Goal: Communication & Community: Answer question/provide support

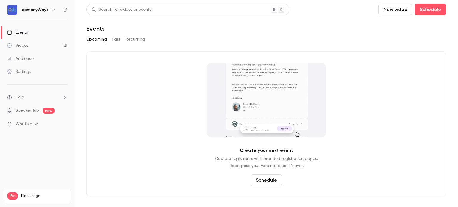
click at [31, 34] on link "Events" at bounding box center [37, 32] width 75 height 13
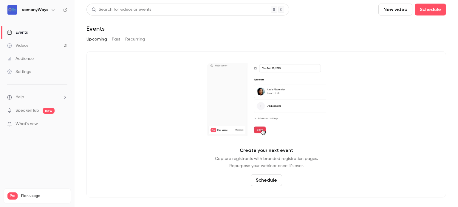
click at [115, 39] on button "Past" at bounding box center [116, 40] width 9 height 10
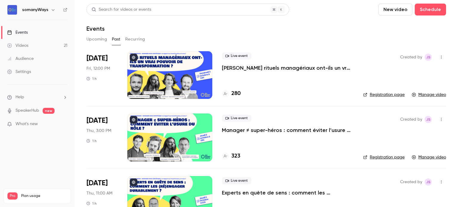
click at [251, 68] on p "[PERSON_NAME] rituels managériaux ont-ils un vrai pouvoir de transformation ?" at bounding box center [288, 67] width 132 height 7
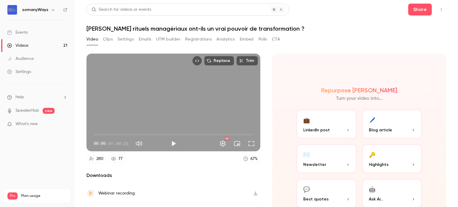
click at [200, 39] on button "Registrations" at bounding box center [198, 40] width 27 height 10
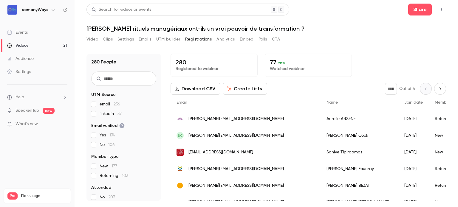
click at [200, 89] on button "Download CSV" at bounding box center [196, 89] width 50 height 12
click at [233, 59] on p "280" at bounding box center [214, 62] width 77 height 7
click at [204, 65] on p "280" at bounding box center [214, 62] width 77 height 7
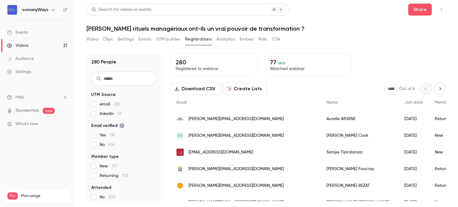
click at [195, 70] on p "Registered to webinar" at bounding box center [214, 69] width 77 height 6
click at [48, 33] on link "Events" at bounding box center [37, 32] width 75 height 13
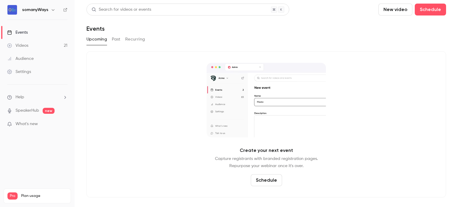
click at [111, 39] on div "Upcoming Past Recurring" at bounding box center [267, 40] width 360 height 10
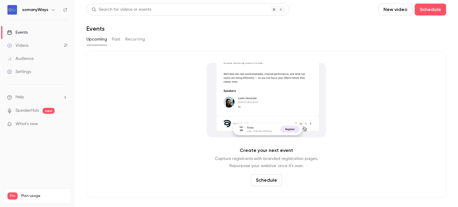
click at [114, 39] on button "Past" at bounding box center [116, 40] width 9 height 10
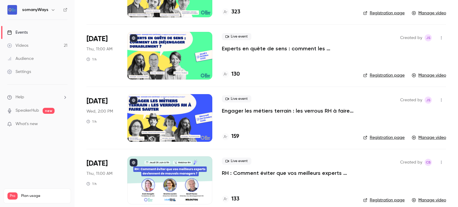
scroll to position [144, 0]
click at [249, 111] on p "Engager les métiers terrain : les verrous RH à faire sauter" at bounding box center [288, 110] width 132 height 7
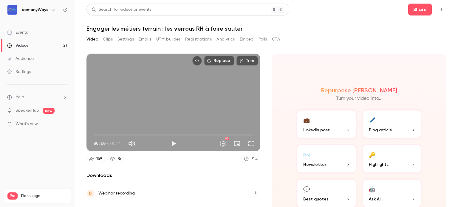
click at [192, 38] on button "Registrations" at bounding box center [198, 40] width 27 height 10
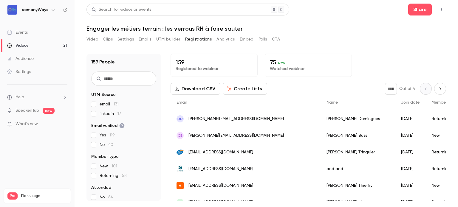
click at [36, 30] on link "Events" at bounding box center [37, 32] width 75 height 13
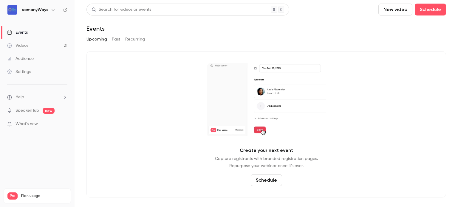
click at [114, 40] on button "Past" at bounding box center [116, 40] width 9 height 10
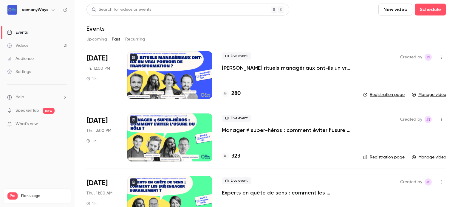
click at [243, 69] on p "[PERSON_NAME] rituels managériaux ont-ils un vrai pouvoir de transformation ?" at bounding box center [288, 67] width 132 height 7
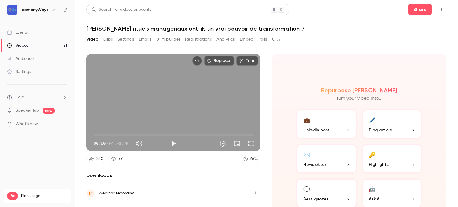
click at [200, 36] on button "Registrations" at bounding box center [198, 40] width 27 height 10
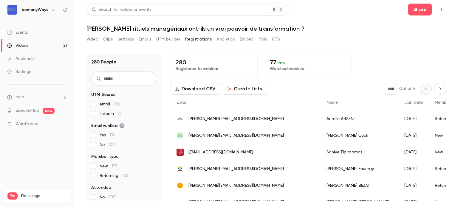
click at [219, 66] on p "Registered to webinar" at bounding box center [214, 69] width 77 height 6
click at [30, 98] on li "Help" at bounding box center [37, 97] width 60 height 6
click at [107, 90] on link "Talk to [GEOGRAPHIC_DATA]" at bounding box center [109, 91] width 65 height 16
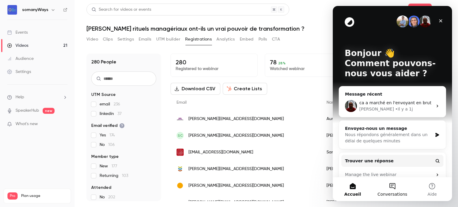
click at [391, 185] on button "Conversations" at bounding box center [393, 190] width 40 height 24
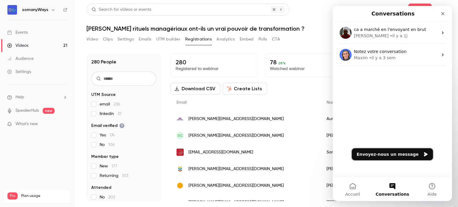
click at [397, 156] on button "Envoyez-nous un message" at bounding box center [392, 155] width 81 height 12
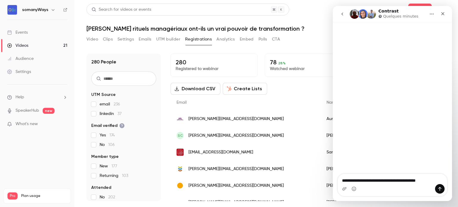
drag, startPoint x: 430, startPoint y: 181, endPoint x: 358, endPoint y: 183, distance: 71.9
click at [358, 183] on textarea "**********" at bounding box center [392, 179] width 109 height 10
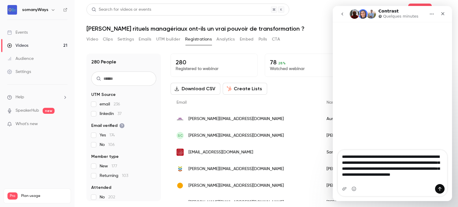
type textarea "**********"
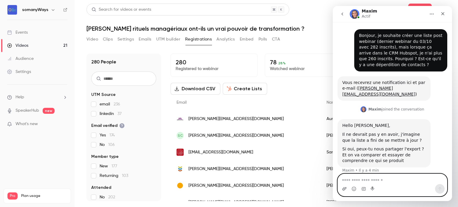
click at [344, 188] on icon "Télécharger la pièce jointe" at bounding box center [344, 189] width 5 height 5
click at [358, 182] on textarea "Envoyer un message..." at bounding box center [392, 179] width 109 height 10
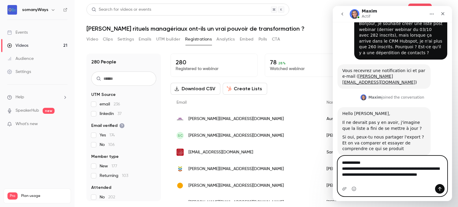
scroll to position [18, 0]
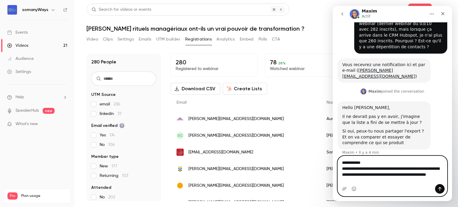
click at [423, 170] on textarea "**********" at bounding box center [392, 170] width 109 height 28
click at [362, 180] on textarea "**********" at bounding box center [392, 170] width 109 height 28
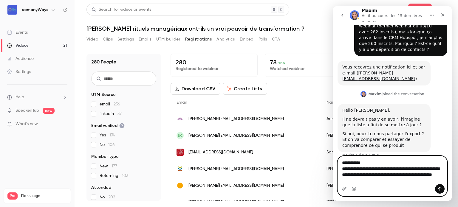
scroll to position [20, 0]
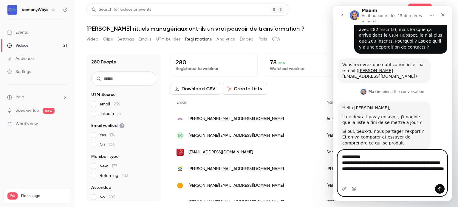
type textarea "**********"
click at [437, 189] on button "Envoyer un message…" at bounding box center [440, 189] width 10 height 10
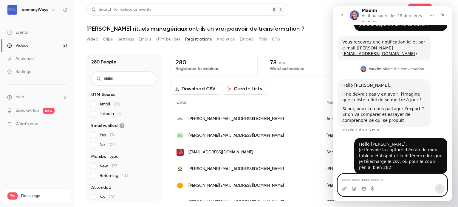
scroll to position [44, 0]
click at [344, 191] on icon "Télécharger la pièce jointe" at bounding box center [344, 189] width 5 height 5
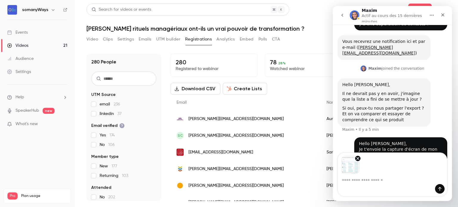
scroll to position [64, 0]
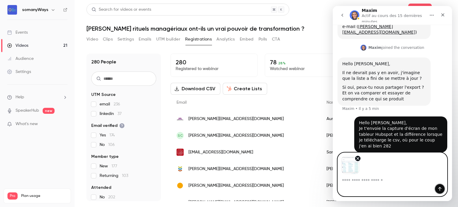
click at [440, 189] on icon "Envoyer un message…" at bounding box center [440, 189] width 5 height 5
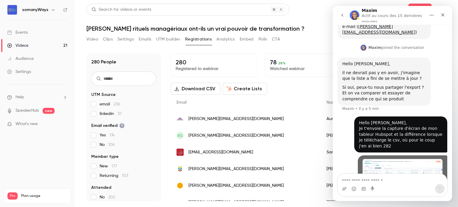
scroll to position [86, 0]
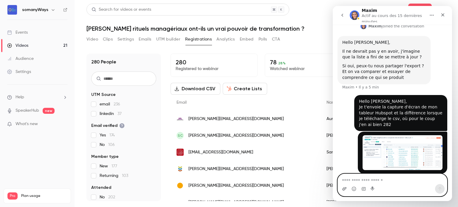
click at [345, 191] on icon "Télécharger la pièce jointe" at bounding box center [344, 189] width 5 height 5
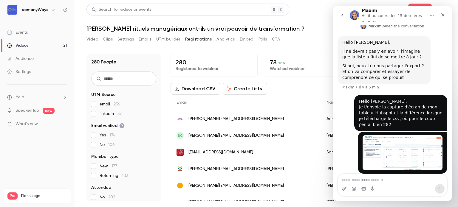
click at [203, 89] on button "Download CSV" at bounding box center [196, 89] width 50 height 12
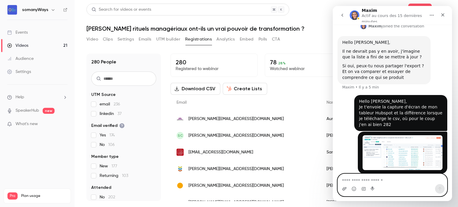
click at [345, 188] on icon "Télécharger la pièce jointe" at bounding box center [344, 189] width 5 height 5
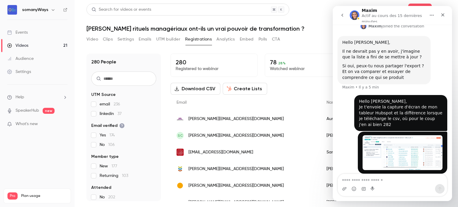
click at [343, 186] on div "Intercom Messenger" at bounding box center [344, 189] width 5 height 10
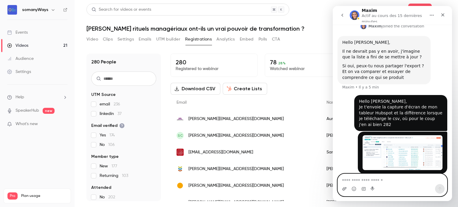
click at [344, 187] on icon "Télécharger la pièce jointe" at bounding box center [344, 189] width 5 height 5
click at [345, 179] on textarea "Envoyer un message..." at bounding box center [392, 179] width 109 height 10
type textarea "**********"
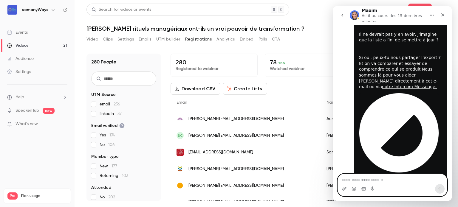
scroll to position [478, 0]
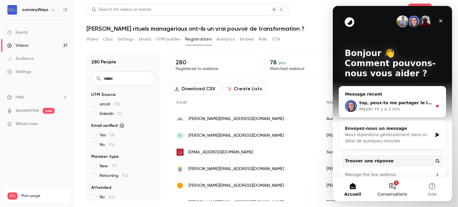
click at [391, 187] on button "1 Conversations" at bounding box center [393, 190] width 40 height 24
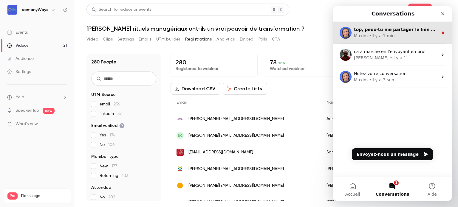
click at [380, 34] on div "• Il y a 1 min" at bounding box center [382, 36] width 26 height 6
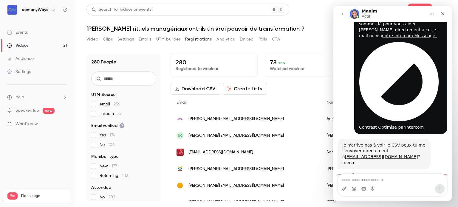
scroll to position [535, 0]
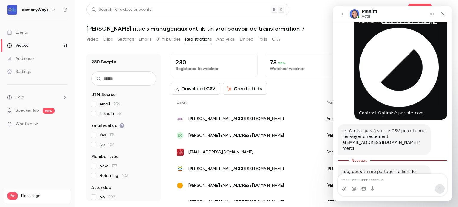
click at [43, 33] on link "Events" at bounding box center [37, 32] width 75 height 13
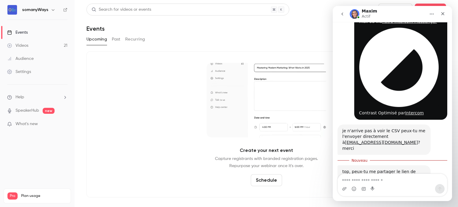
click at [116, 42] on button "Past" at bounding box center [116, 40] width 9 height 10
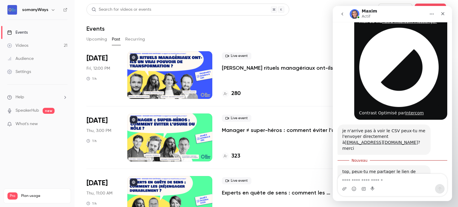
click at [400, 13] on div "Maxim Actif" at bounding box center [388, 14] width 76 height 10
click at [245, 71] on p "[PERSON_NAME] rituels managériaux ont-ils un vrai pouvoir de transformation ?" at bounding box center [288, 67] width 132 height 7
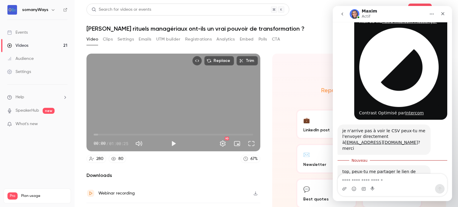
click at [34, 33] on link "Events" at bounding box center [37, 32] width 75 height 13
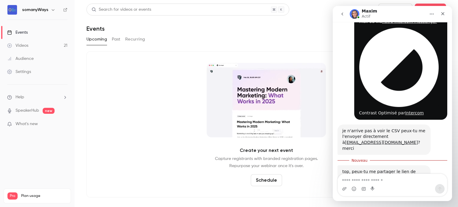
click at [113, 40] on button "Past" at bounding box center [116, 40] width 9 height 10
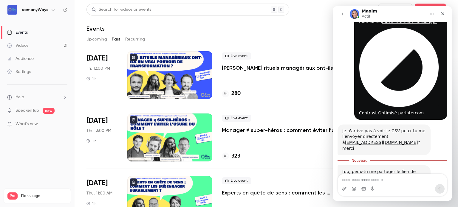
click at [342, 13] on icon "go back" at bounding box center [342, 14] width 5 height 5
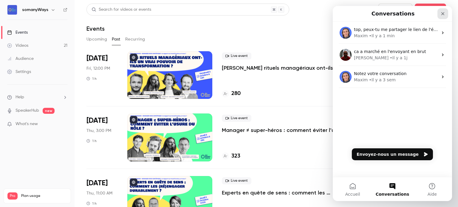
click at [439, 17] on div "Fermer" at bounding box center [443, 13] width 11 height 11
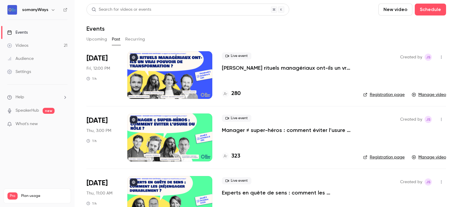
click at [370, 94] on link "Registration page" at bounding box center [383, 95] width 41 height 6
click at [41, 100] on li "Help" at bounding box center [37, 97] width 60 height 6
click at [90, 92] on link "Talk to [GEOGRAPHIC_DATA]" at bounding box center [109, 91] width 65 height 16
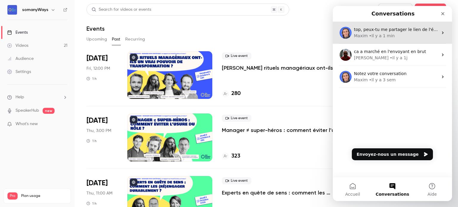
click at [380, 30] on span "top, peux-tu me partager le lien de l'événement contrast aussi ? merci" at bounding box center [428, 29] width 148 height 5
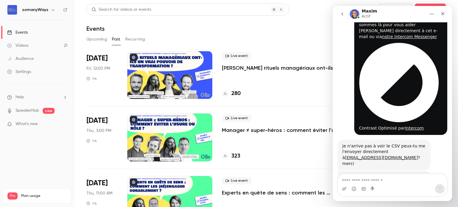
scroll to position [525, 0]
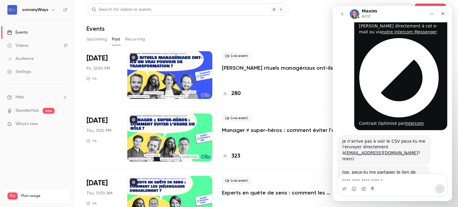
click at [379, 178] on textarea "Envoyer un message..." at bounding box center [392, 179] width 109 height 10
type textarea "**********"
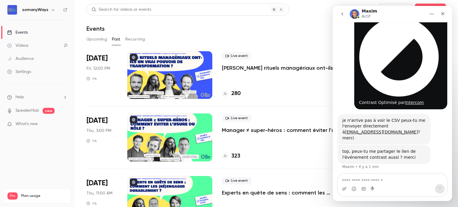
scroll to position [554, 0]
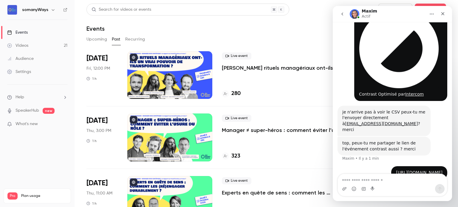
click at [233, 69] on p "[PERSON_NAME] rituels managériaux ont-ils un vrai pouvoir de transformation ?" at bounding box center [288, 67] width 132 height 7
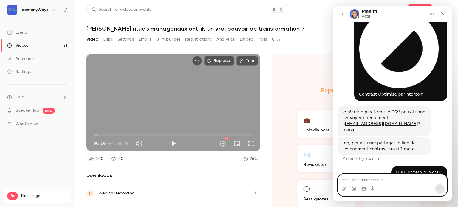
click at [367, 184] on textarea "Envoyer un message..." at bounding box center [392, 179] width 109 height 10
paste textarea "**********"
type textarea "**********"
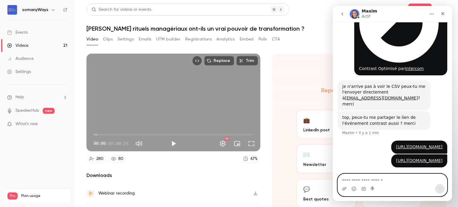
scroll to position [586, 0]
type textarea "*"
type textarea "**********"
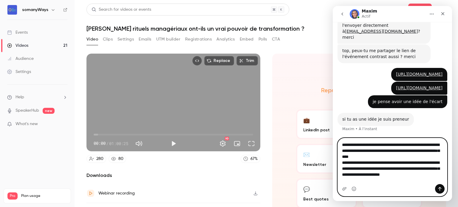
scroll to position [653, 0]
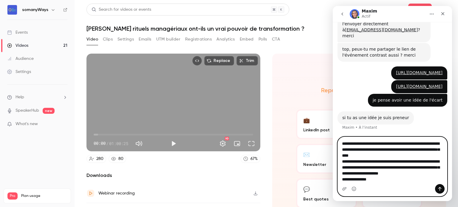
type textarea "**********"
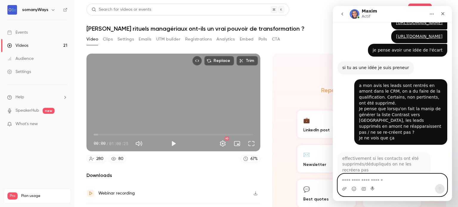
scroll to position [705, 0]
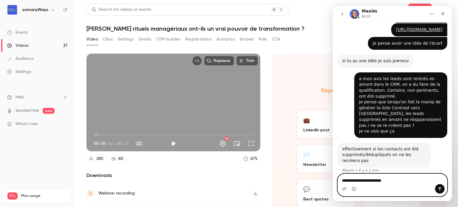
type textarea "**********"
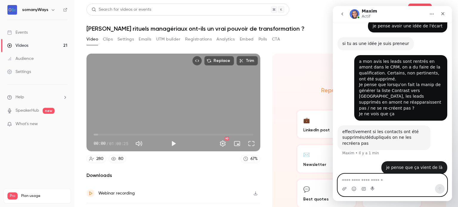
scroll to position [723, 0]
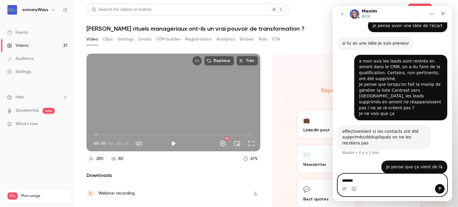
type textarea "********"
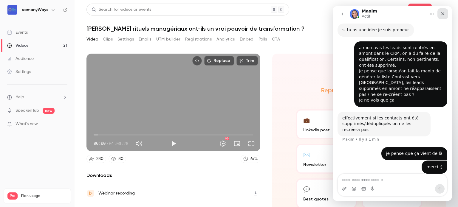
click at [440, 14] on div "Fermer" at bounding box center [443, 13] width 11 height 11
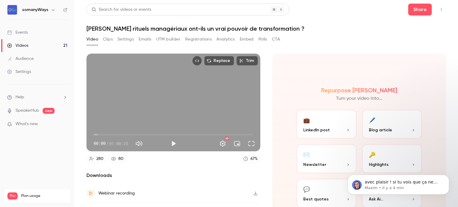
scroll to position [0, 0]
click at [391, 183] on span "avec plaisir ! si tu vois que ça ne colle pas n'hésite pas à me ping on va rega…" at bounding box center [402, 188] width 74 height 17
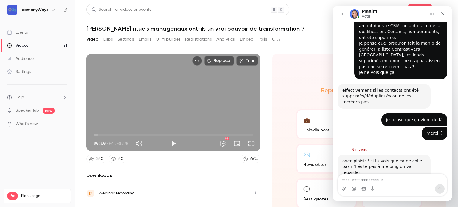
scroll to position [770, 0]
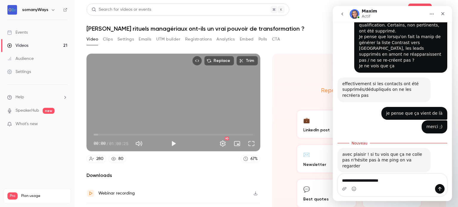
type textarea "**********"
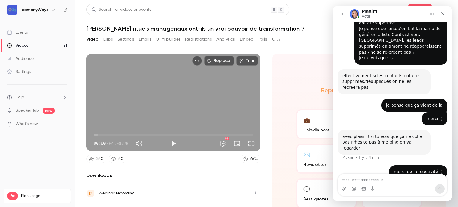
click at [40, 34] on link "Events" at bounding box center [37, 32] width 75 height 13
